Goal: Task Accomplishment & Management: Use online tool/utility

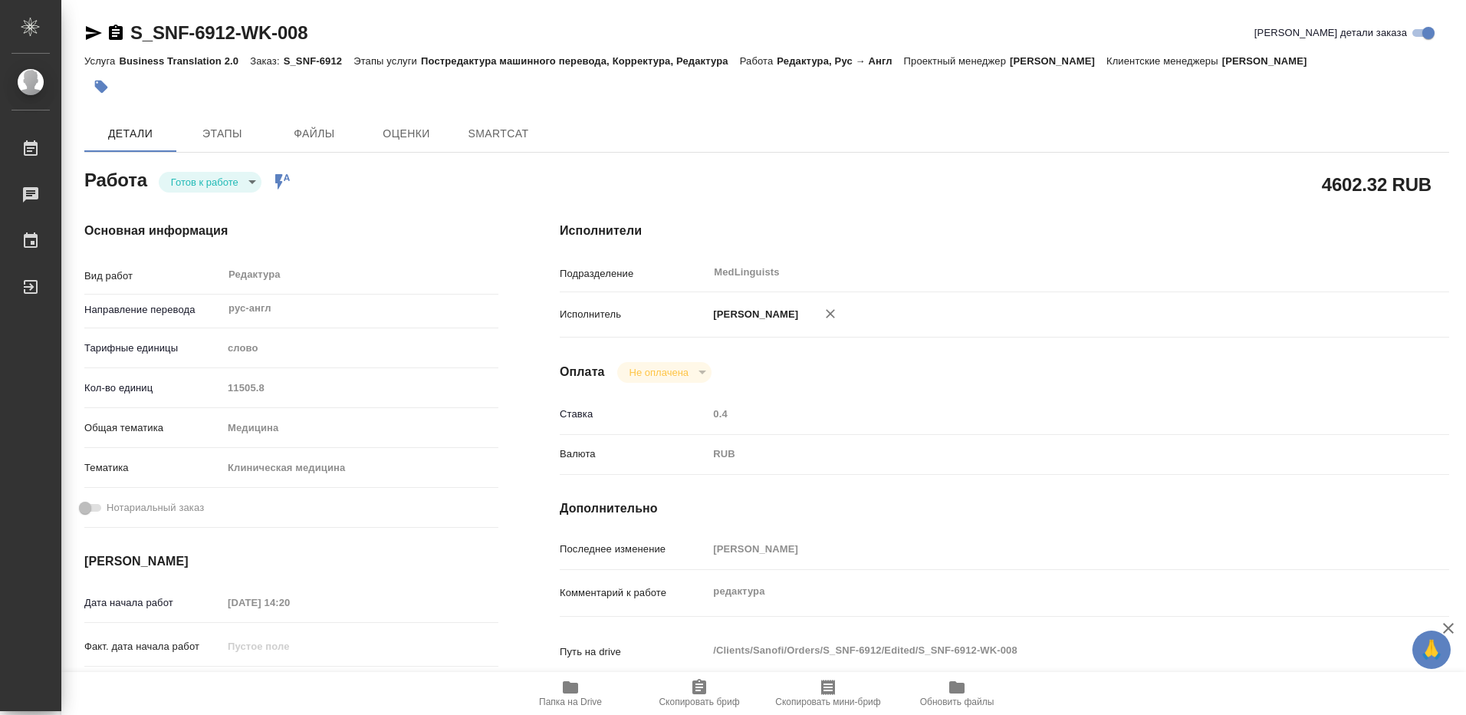
type textarea "x"
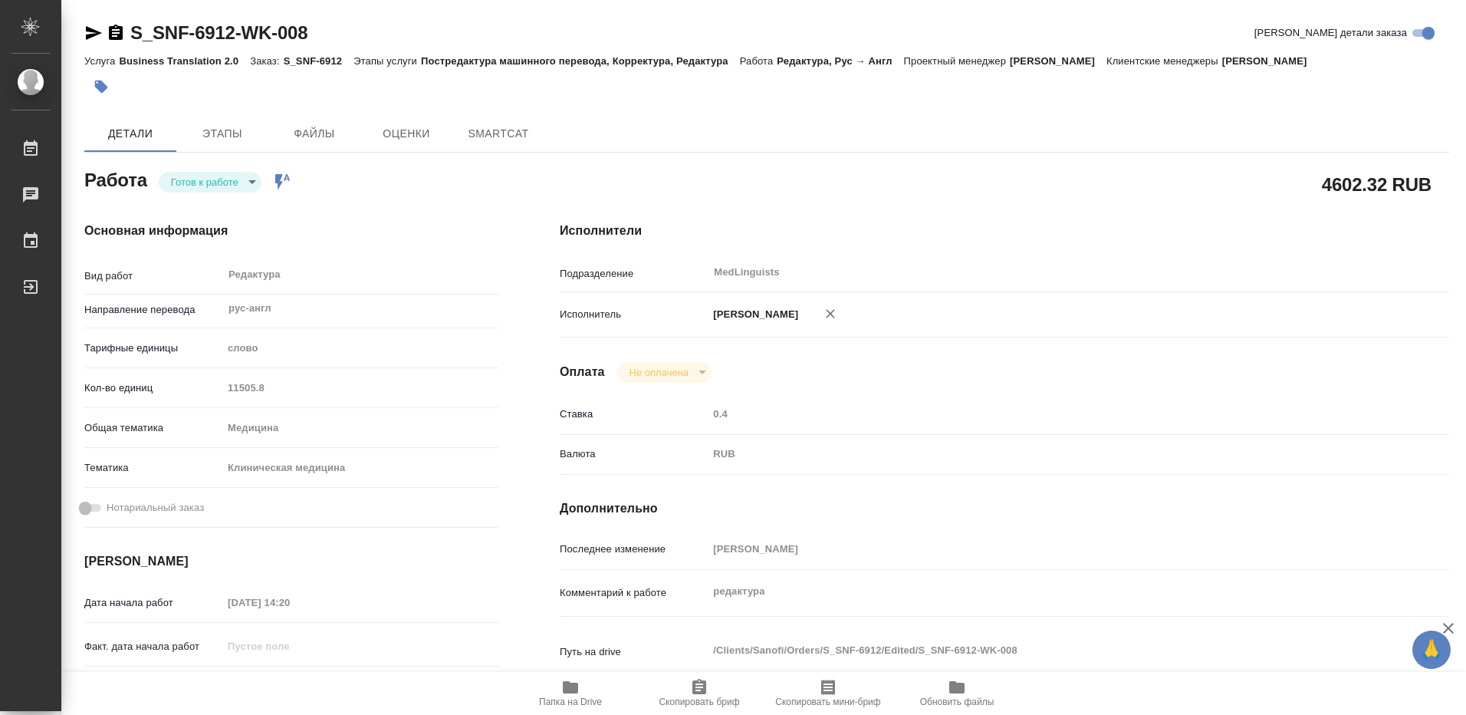
type textarea "x"
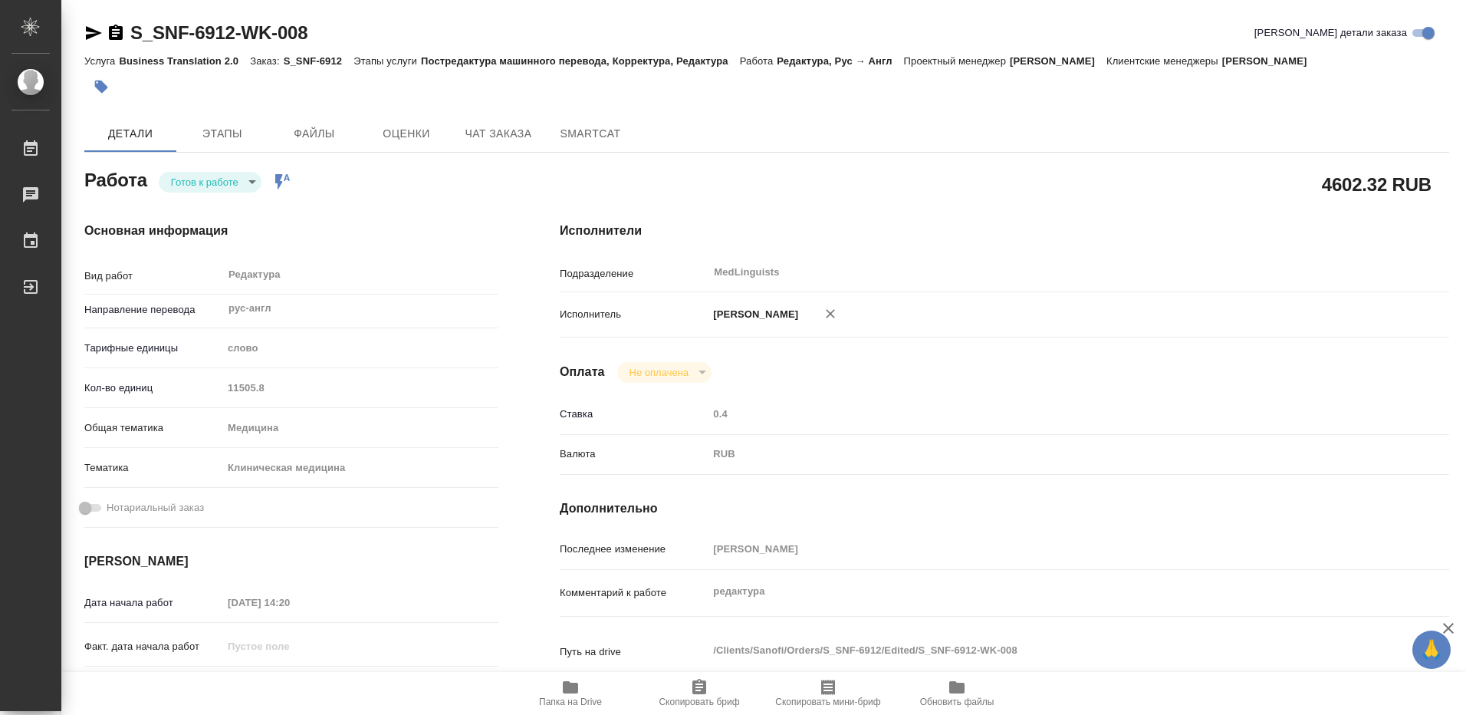
click at [573, 684] on icon "button" at bounding box center [570, 687] width 15 height 12
type textarea "x"
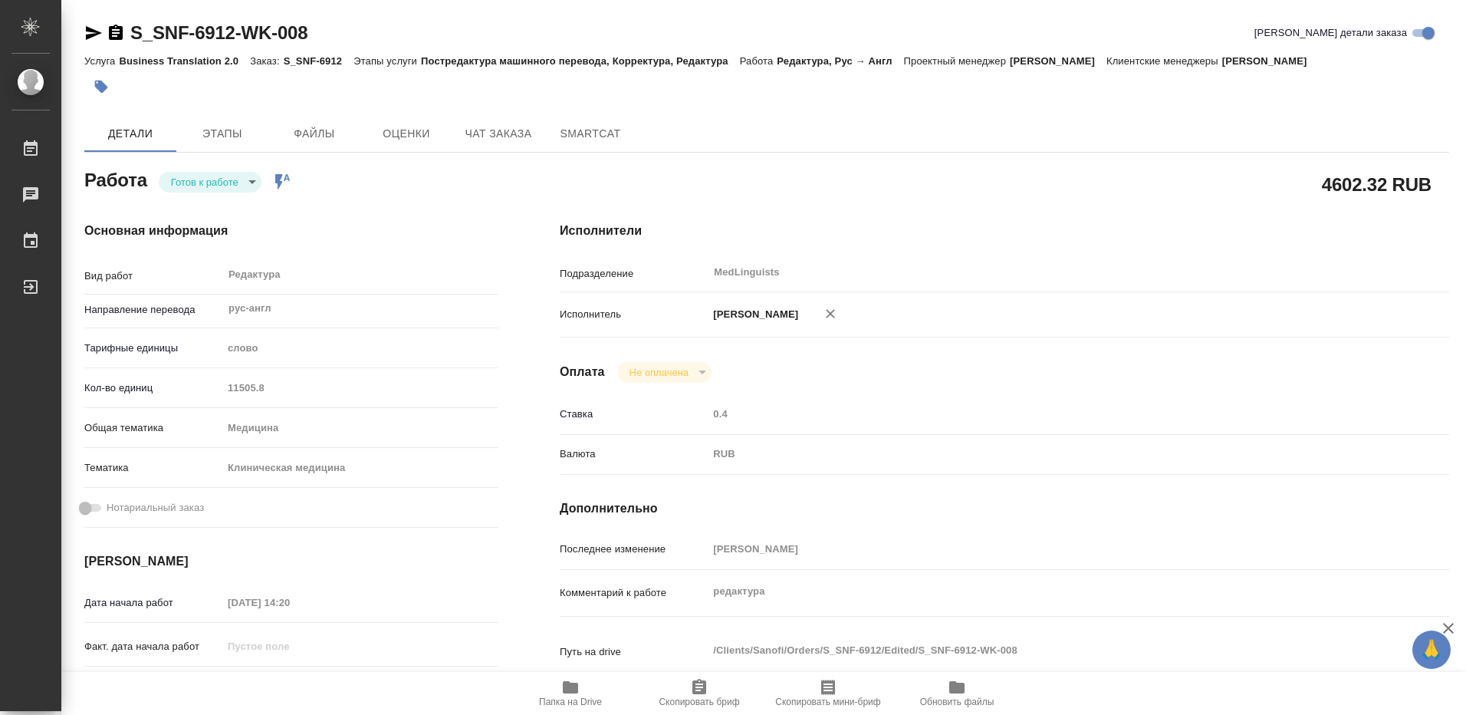
type textarea "x"
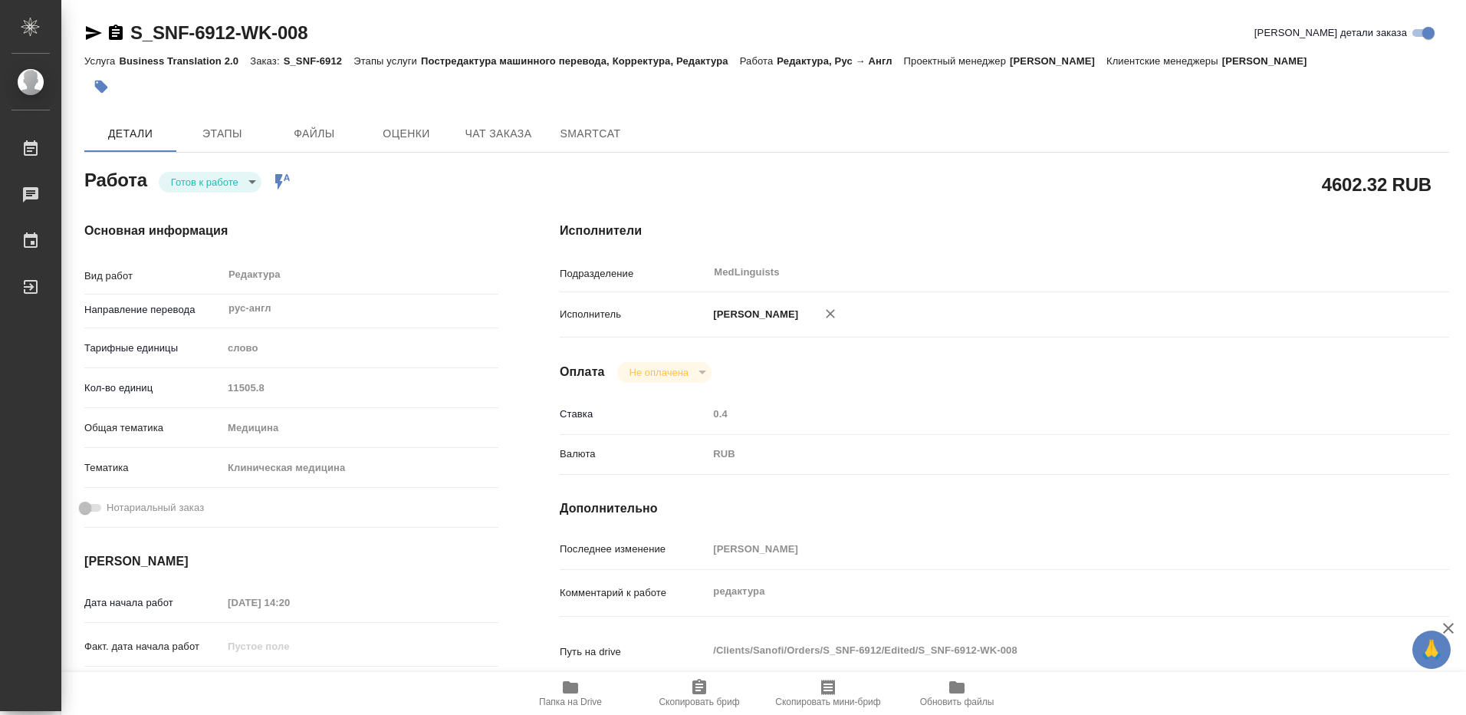
type textarea "x"
